Goal: Task Accomplishment & Management: Use online tool/utility

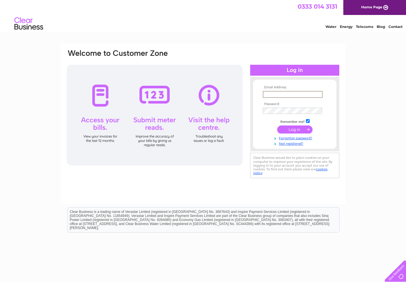
click at [273, 93] on input "text" at bounding box center [293, 94] width 60 height 7
type input "craigcrookpropertymanager@gmail.com"
click at [296, 130] on input "submit" at bounding box center [294, 129] width 35 height 8
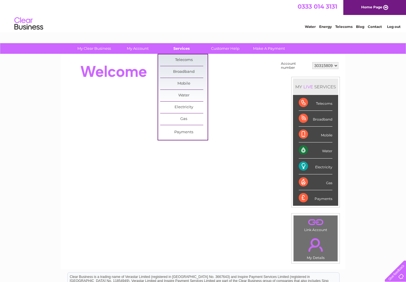
scroll to position [0, 0]
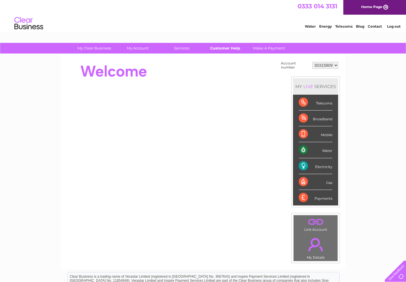
click at [221, 46] on link "Customer Help" at bounding box center [225, 48] width 47 height 11
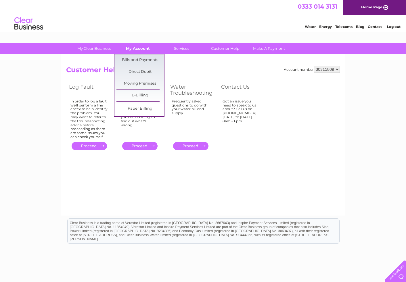
click at [138, 48] on link "My Account" at bounding box center [137, 48] width 47 height 11
click at [139, 47] on link "My Account" at bounding box center [137, 48] width 47 height 11
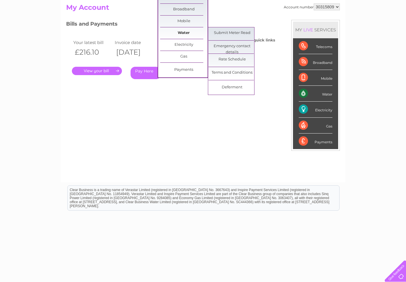
scroll to position [66, 0]
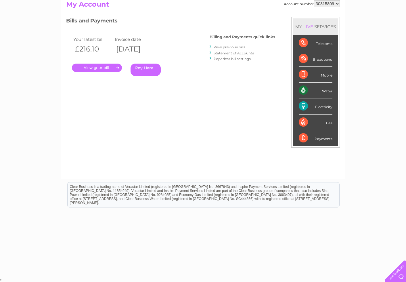
drag, startPoint x: 324, startPoint y: 106, endPoint x: 311, endPoint y: 104, distance: 13.1
click at [313, 104] on div "Electricity" at bounding box center [316, 106] width 34 height 16
click at [302, 104] on div "Electricity" at bounding box center [316, 106] width 34 height 16
click at [229, 46] on link "View previous bills" at bounding box center [230, 47] width 32 height 4
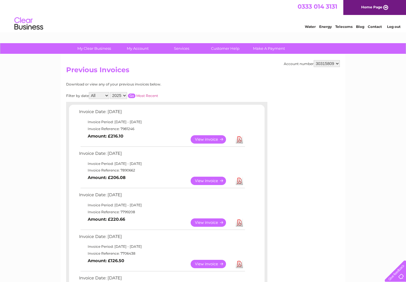
click at [375, 25] on link "Contact" at bounding box center [375, 26] width 14 height 4
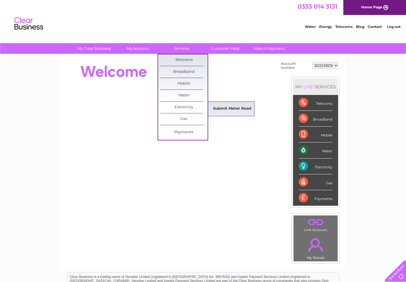
click at [230, 108] on link "Submit Meter Read" at bounding box center [231, 109] width 47 height 12
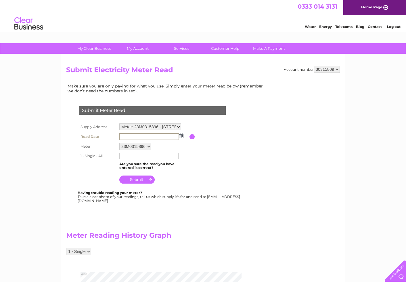
click at [137, 136] on input "text" at bounding box center [149, 136] width 60 height 7
click at [124, 137] on input "text" at bounding box center [149, 136] width 60 height 7
click at [126, 136] on input "text" at bounding box center [149, 136] width 60 height 7
click at [181, 136] on img at bounding box center [181, 135] width 4 height 5
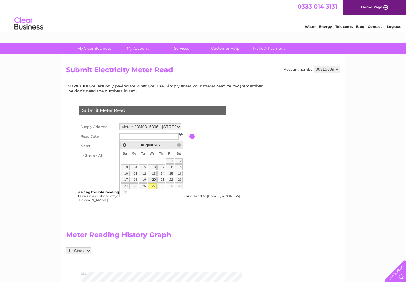
click at [153, 179] on link "20" at bounding box center [152, 180] width 9 height 6
type input "2025/08/20"
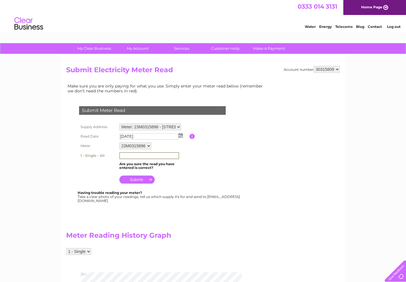
click at [128, 155] on input "text" at bounding box center [149, 155] width 60 height 7
type input "00362"
click at [139, 179] on input "submit" at bounding box center [136, 179] width 35 height 8
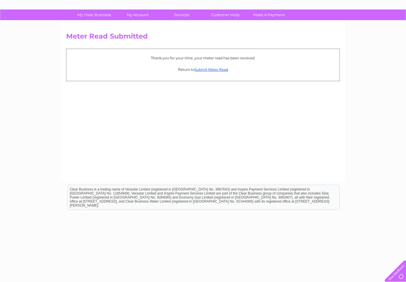
scroll to position [8, 0]
